Goal: Task Accomplishment & Management: Manage account settings

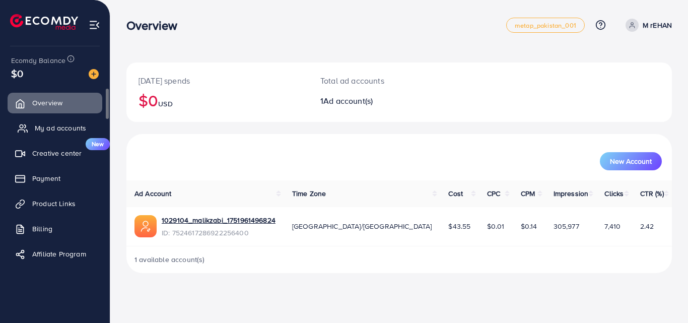
click at [52, 131] on span "My ad accounts" at bounding box center [60, 128] width 51 height 10
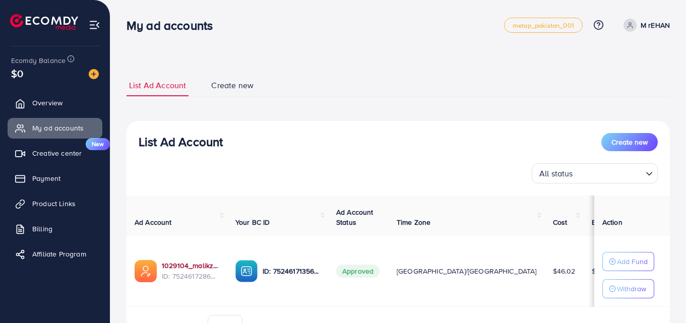
click at [178, 263] on link "1029104_malikzabi_1751961496824" at bounding box center [190, 266] width 57 height 10
click at [66, 204] on span "Product Links" at bounding box center [56, 204] width 43 height 10
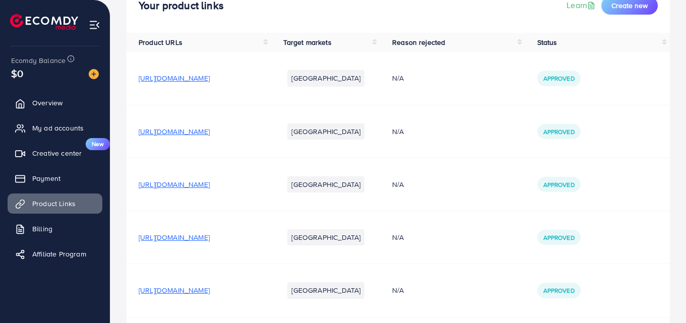
scroll to position [116, 0]
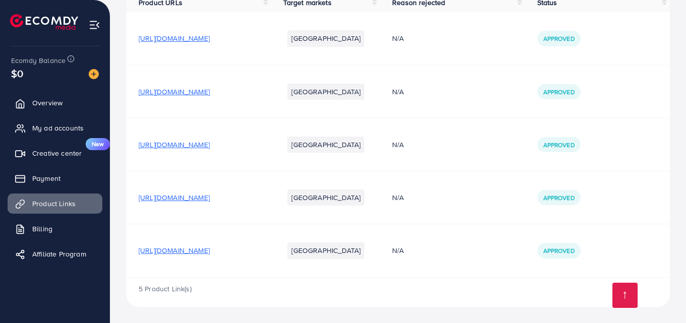
click at [210, 253] on span "[URL][DOMAIN_NAME]" at bounding box center [174, 250] width 71 height 10
